Goal: Navigation & Orientation: Understand site structure

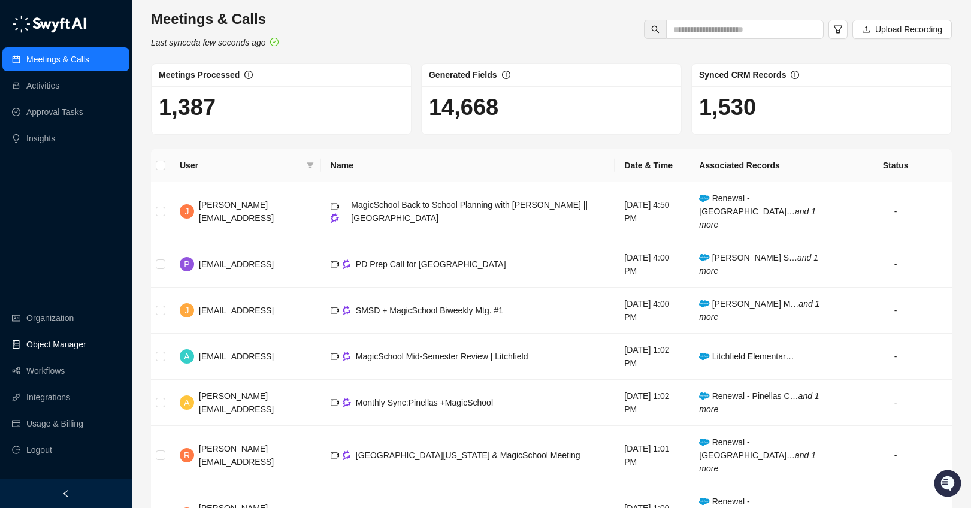
click at [52, 347] on link "Object Manager" at bounding box center [56, 344] width 60 height 24
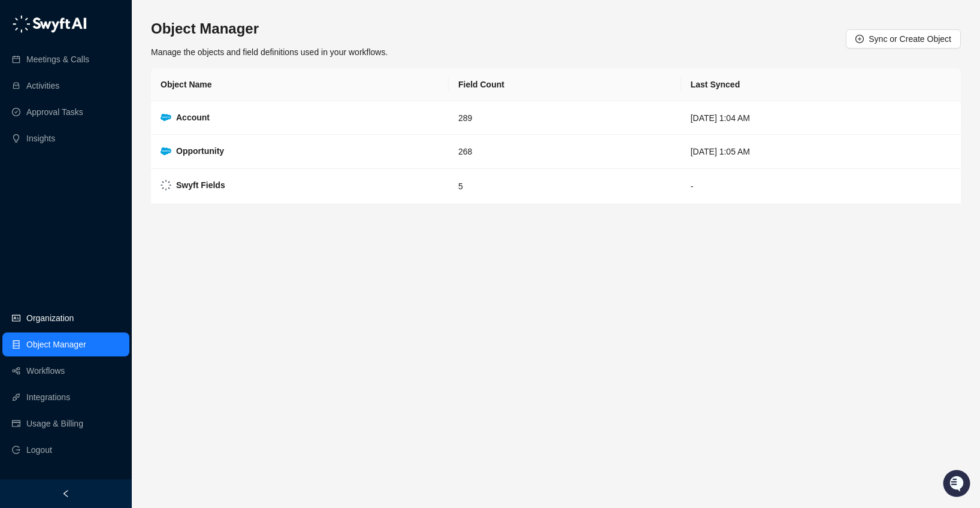
click at [49, 324] on link "Organization" at bounding box center [49, 318] width 47 height 24
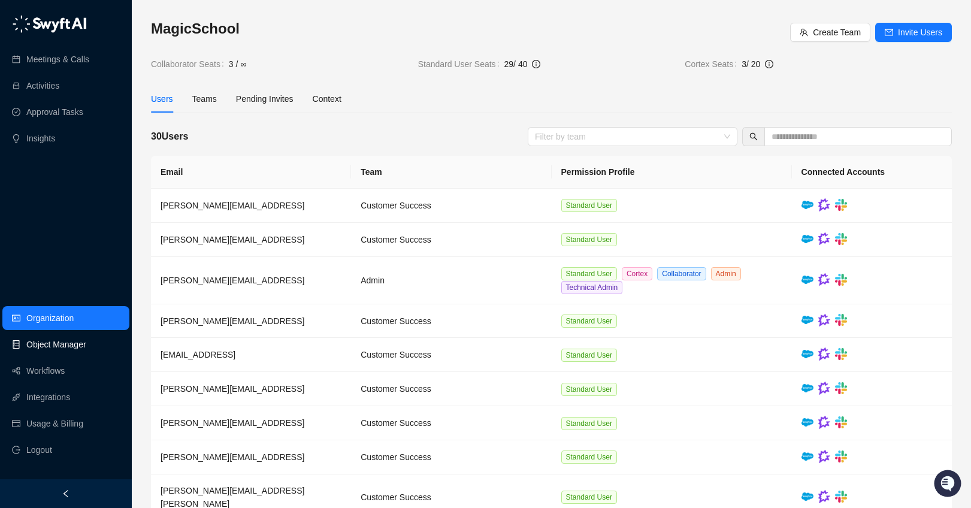
click at [55, 350] on link "Object Manager" at bounding box center [56, 344] width 60 height 24
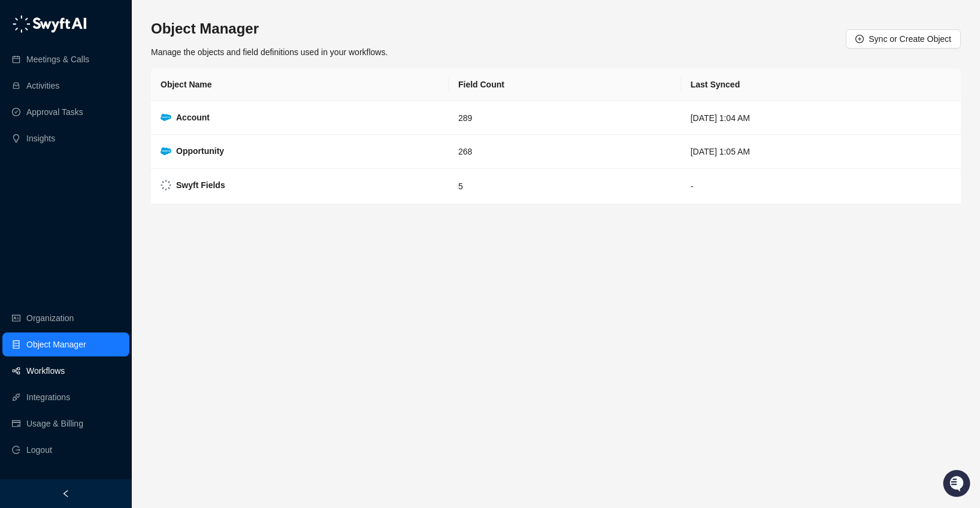
click at [50, 379] on link "Workflows" at bounding box center [45, 371] width 38 height 24
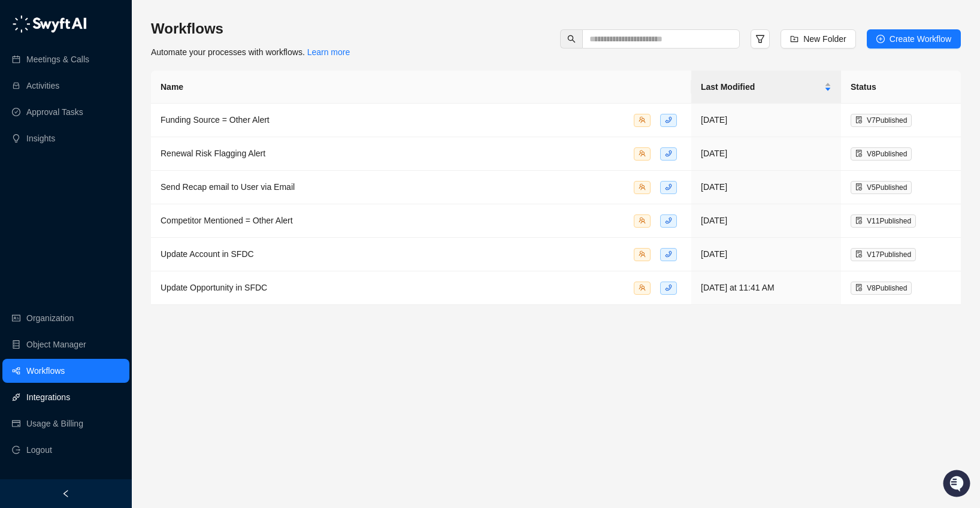
click at [49, 399] on link "Integrations" at bounding box center [48, 397] width 44 height 24
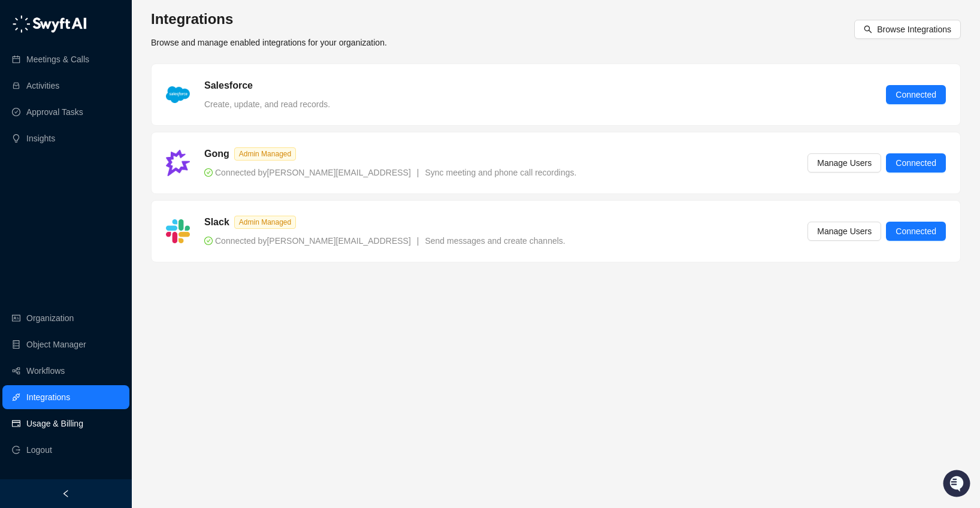
click at [52, 426] on link "Usage & Billing" at bounding box center [54, 424] width 57 height 24
